Goal: Task Accomplishment & Management: Manage account settings

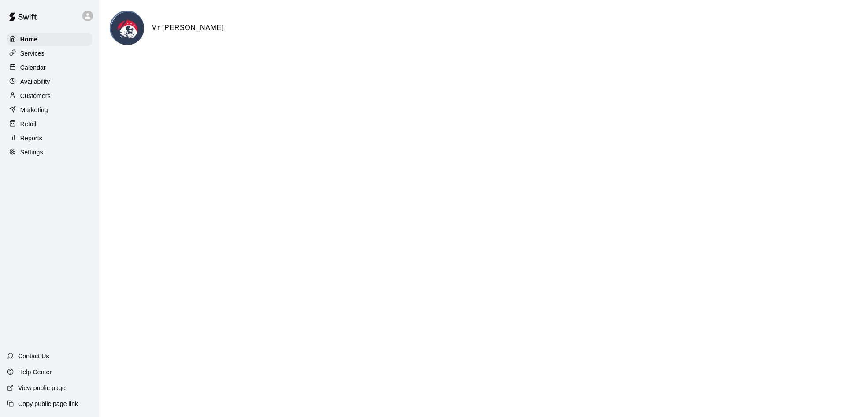
click at [36, 68] on p "Calendar" at bounding box center [33, 67] width 26 height 9
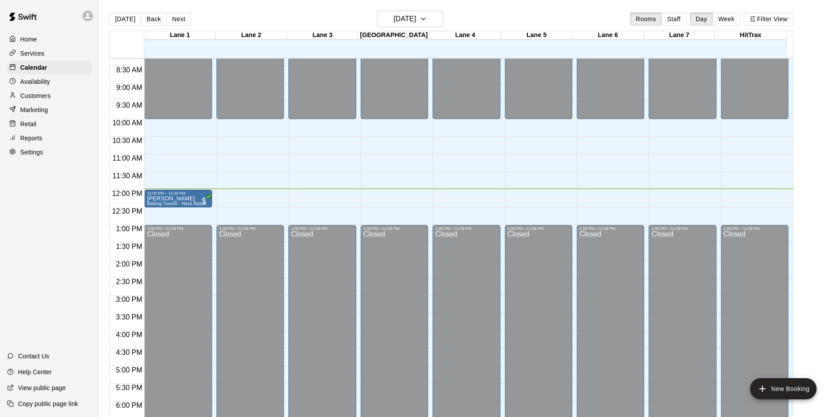
scroll to position [290, 0]
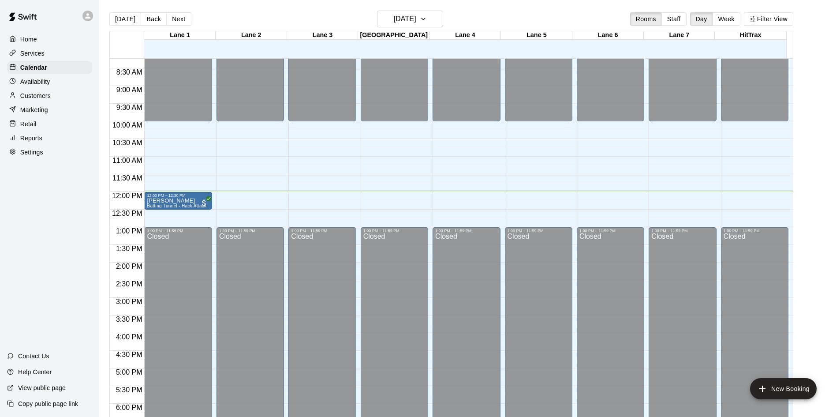
click at [73, 254] on div "Home Services Calendar Availability Customers Marketing Retail Reports Settings…" at bounding box center [49, 208] width 99 height 417
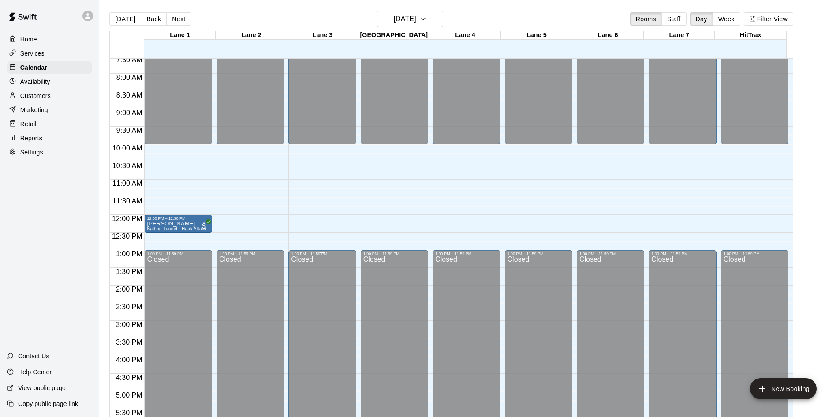
scroll to position [246, 0]
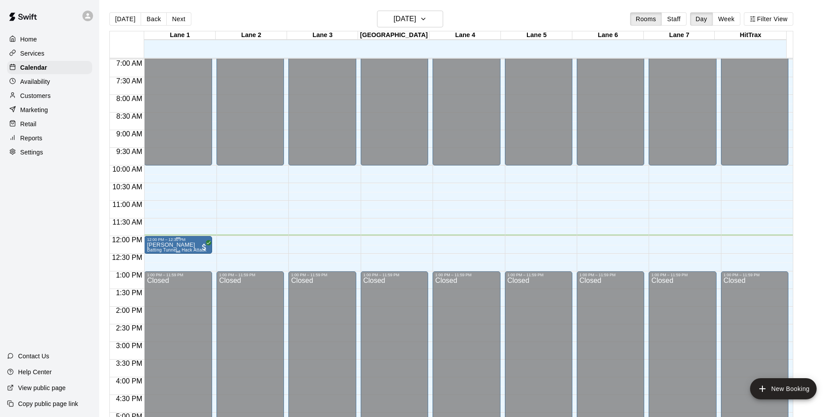
click at [184, 245] on p "[PERSON_NAME]" at bounding box center [177, 245] width 60 height 0
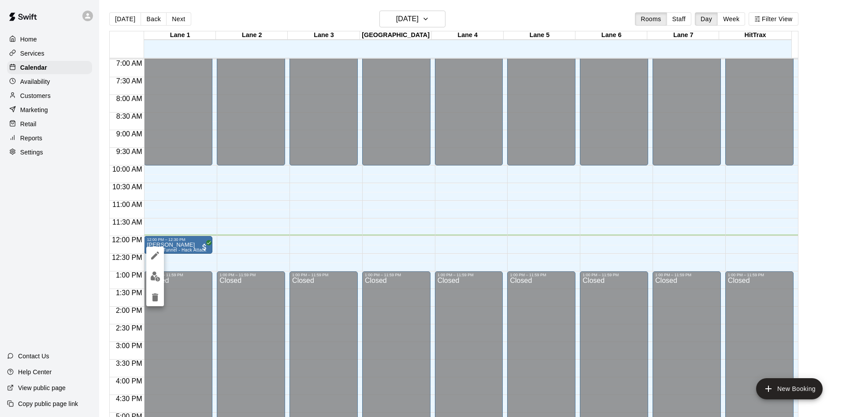
click at [49, 251] on div at bounding box center [423, 208] width 846 height 417
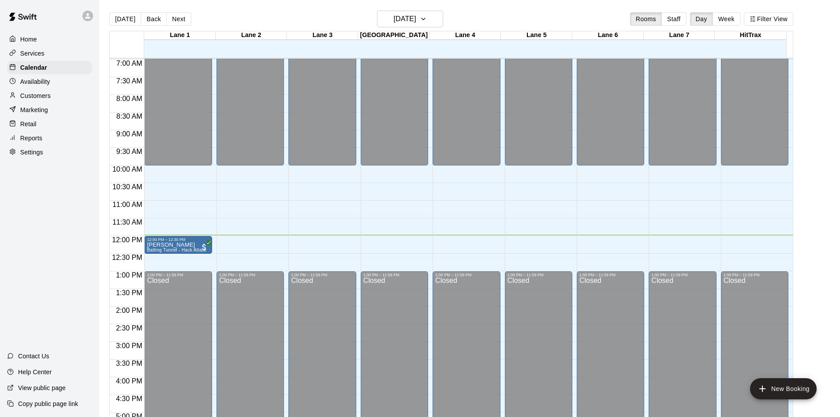
click at [37, 99] on p "Customers" at bounding box center [35, 95] width 30 height 9
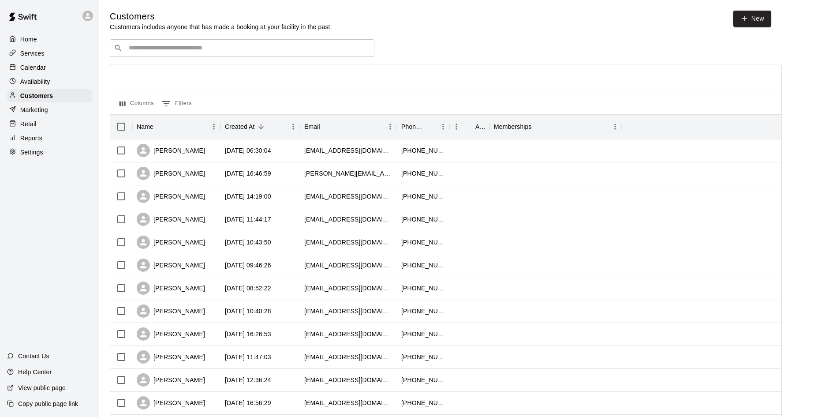
click at [188, 51] on input "Search customers by name or email" at bounding box center [248, 48] width 244 height 9
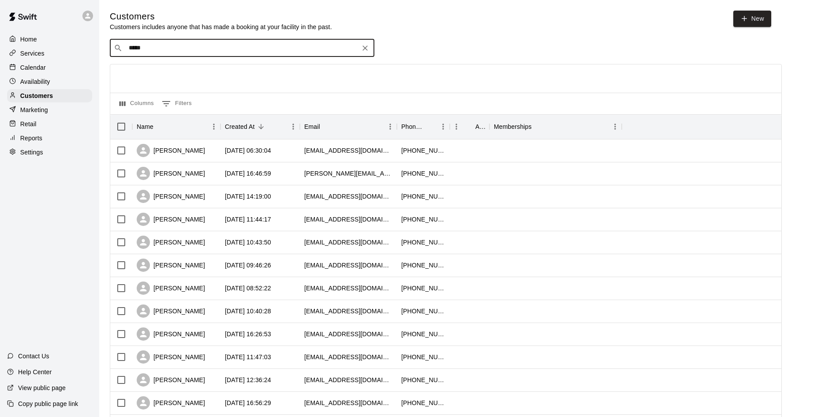
type input "******"
click at [160, 70] on p "[PERSON_NAME]" at bounding box center [161, 67] width 54 height 9
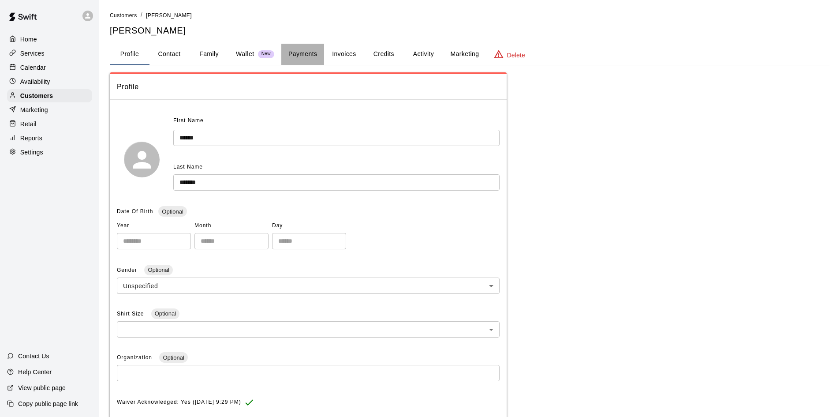
click at [306, 54] on button "Payments" at bounding box center [302, 54] width 43 height 21
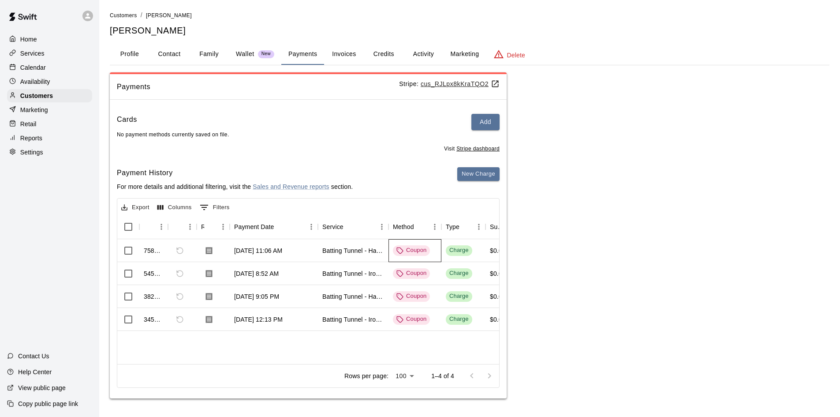
click at [413, 253] on div "Coupon" at bounding box center [411, 250] width 30 height 8
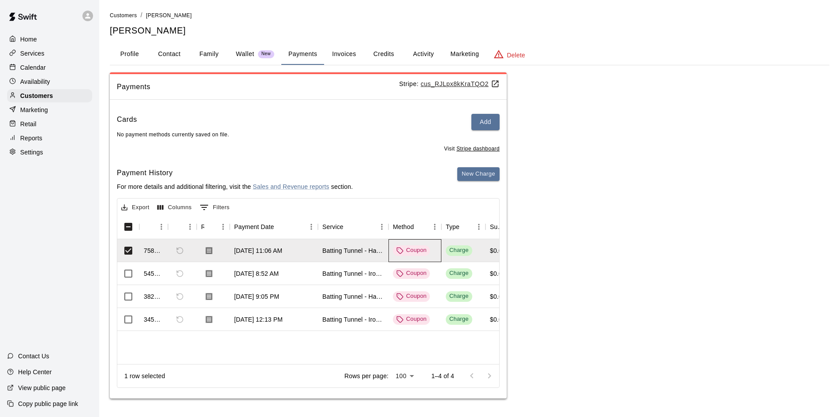
click at [413, 253] on div "Coupon" at bounding box center [411, 250] width 30 height 8
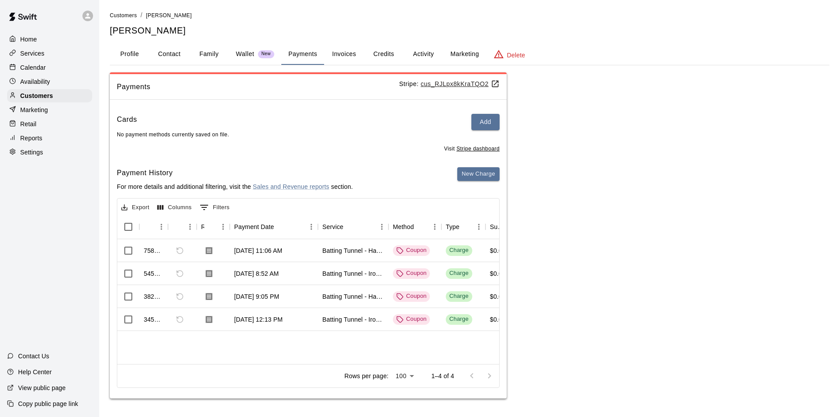
click at [595, 242] on div "Payments Stripe: cus_RJLpx8kKraTQO2 Cards Add No payment methods currently save…" at bounding box center [469, 235] width 719 height 326
click at [34, 66] on p "Calendar" at bounding box center [33, 67] width 26 height 9
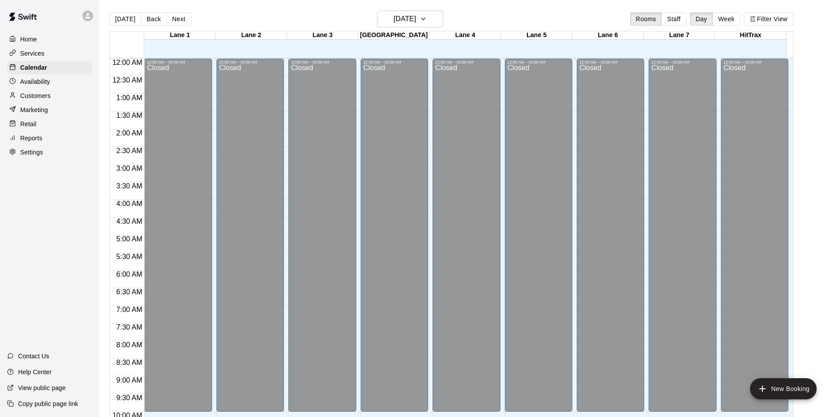
scroll to position [423, 0]
